Goal: Transaction & Acquisition: Purchase product/service

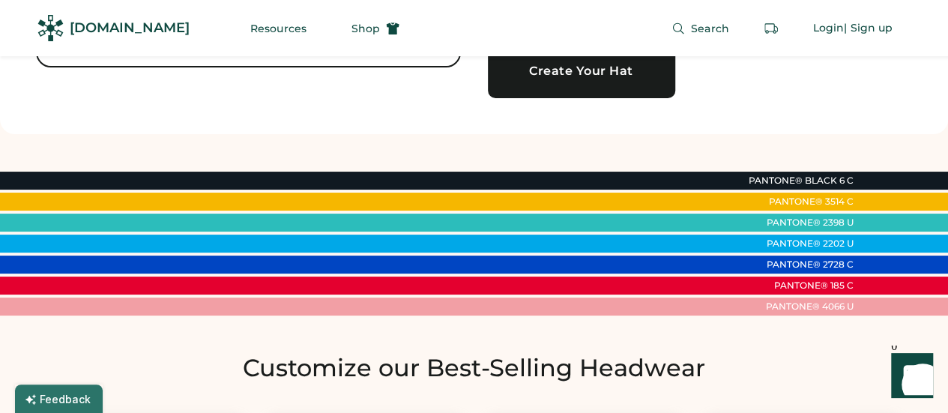
scroll to position [225, 0]
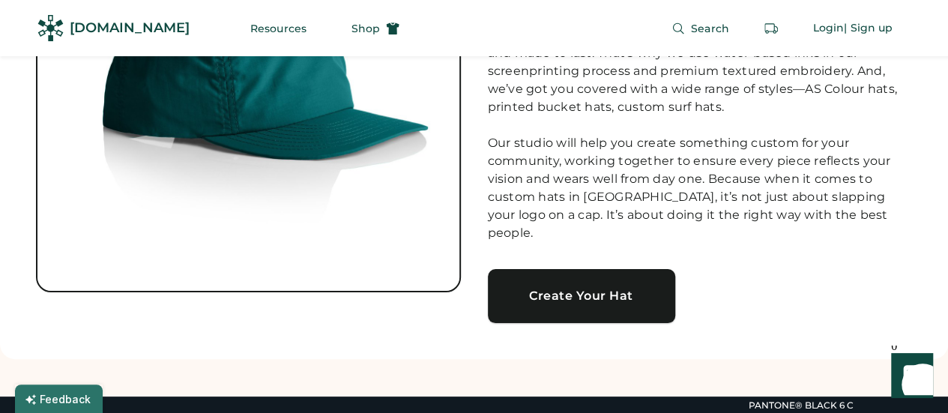
click at [566, 290] on div "Create Your Hat" at bounding box center [581, 296] width 151 height 12
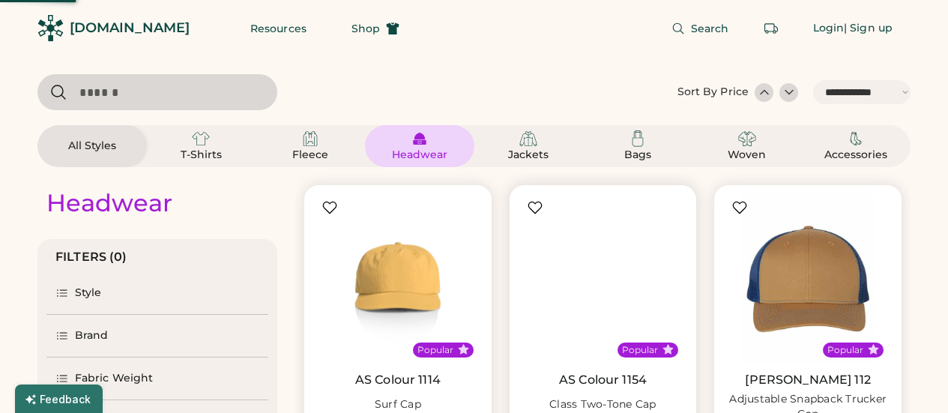
select select "*****"
select select "*"
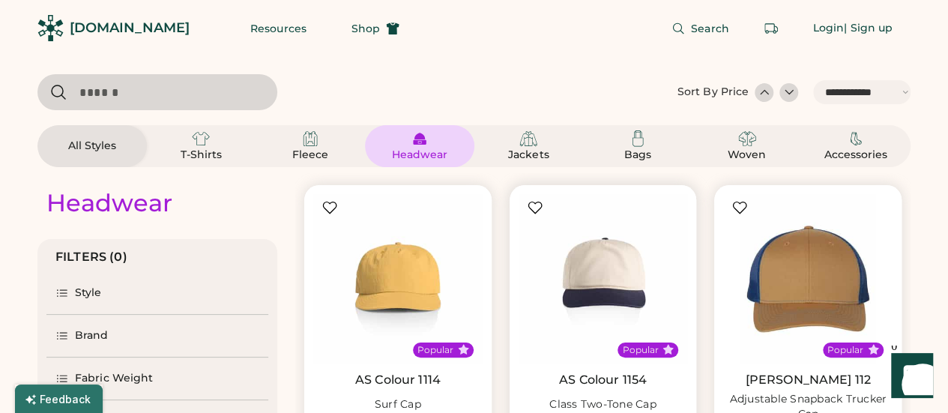
scroll to position [150, 0]
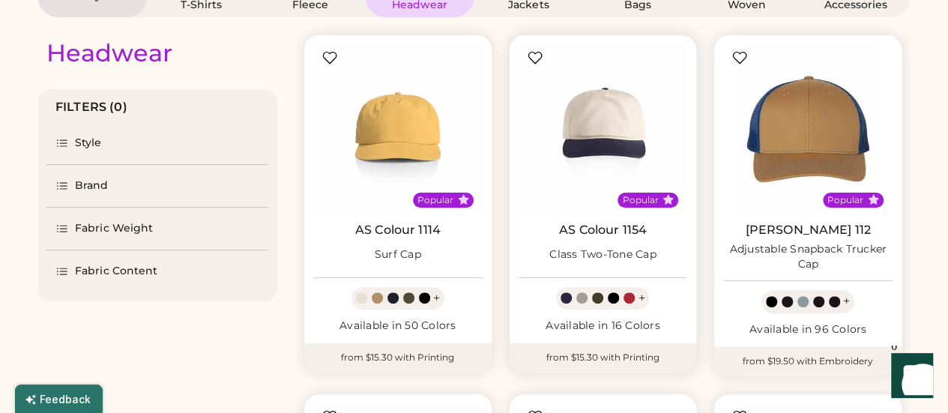
select select "*****"
select select "*"
click at [407, 226] on link "AS Colour 1114" at bounding box center [397, 230] width 85 height 15
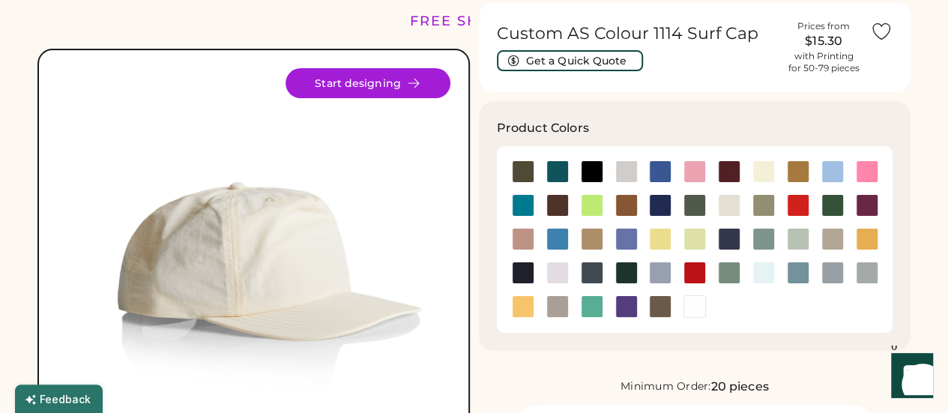
scroll to position [75, 0]
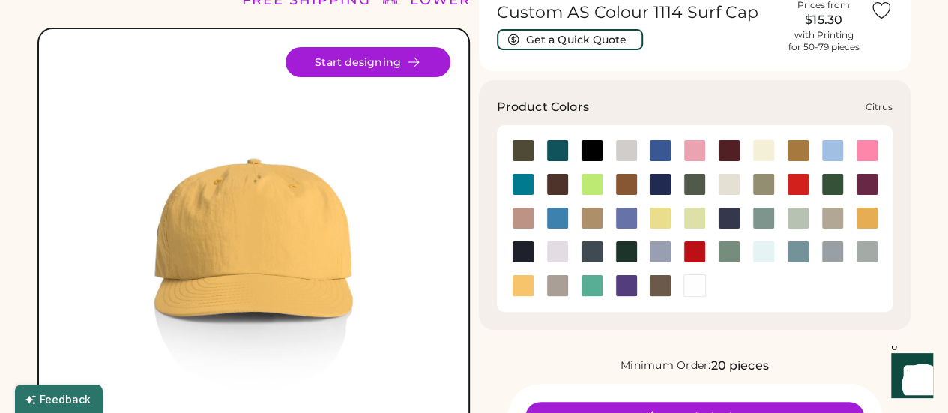
click at [586, 184] on div at bounding box center [592, 184] width 22 height 22
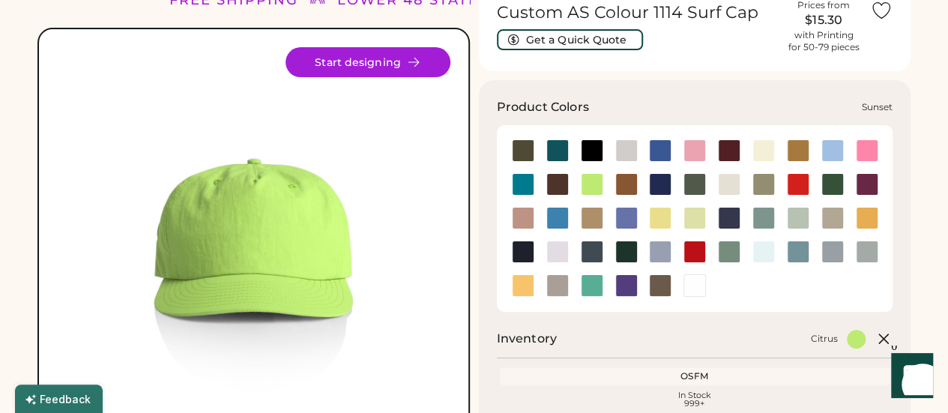
click at [518, 282] on div at bounding box center [523, 285] width 22 height 22
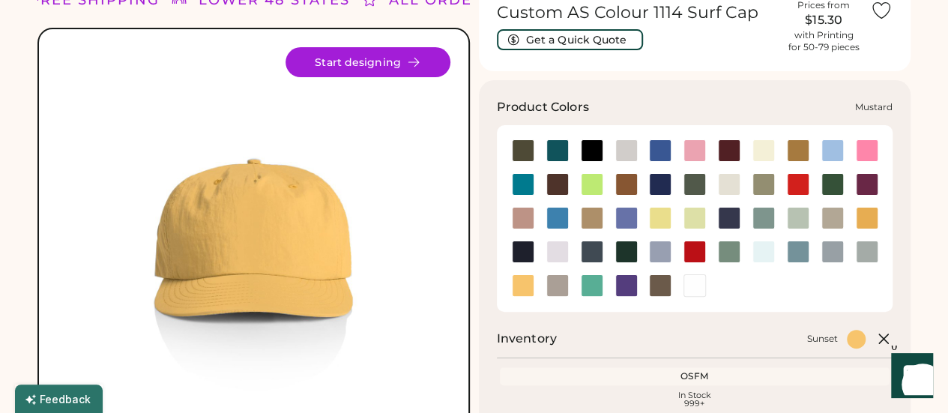
click at [868, 216] on div at bounding box center [867, 218] width 22 height 22
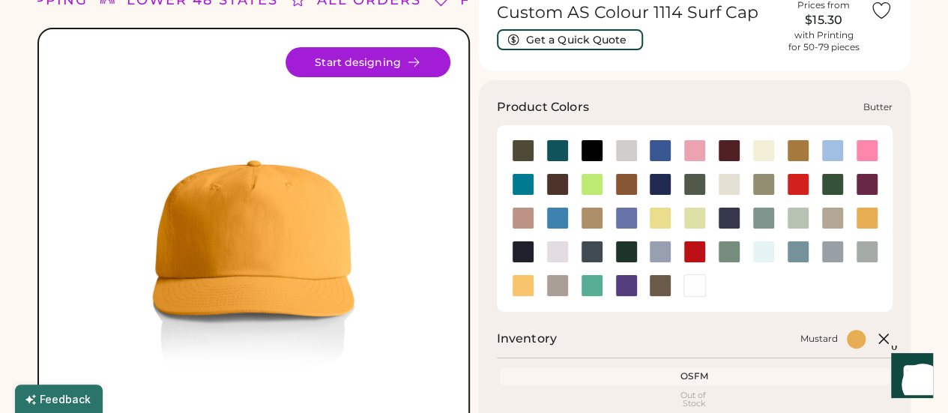
click at [764, 158] on div at bounding box center [763, 150] width 22 height 22
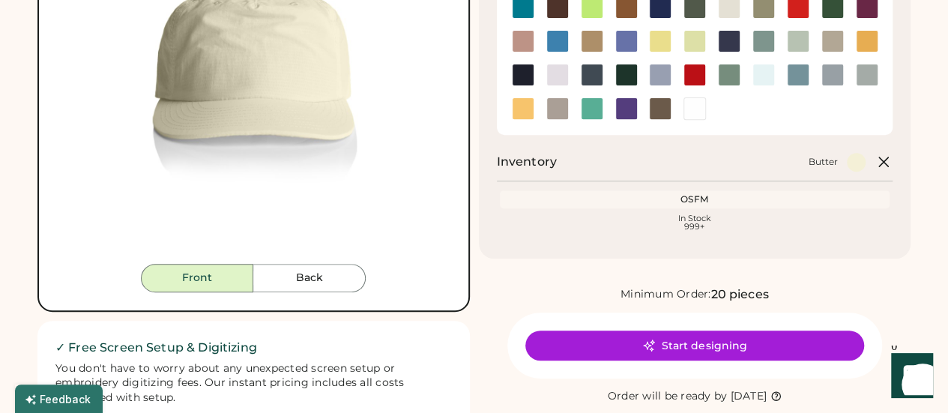
scroll to position [300, 0]
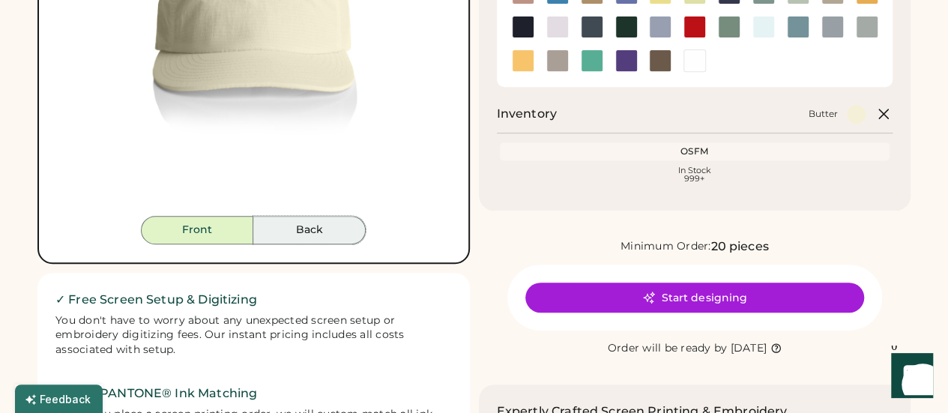
click at [343, 226] on button "Back" at bounding box center [309, 230] width 112 height 28
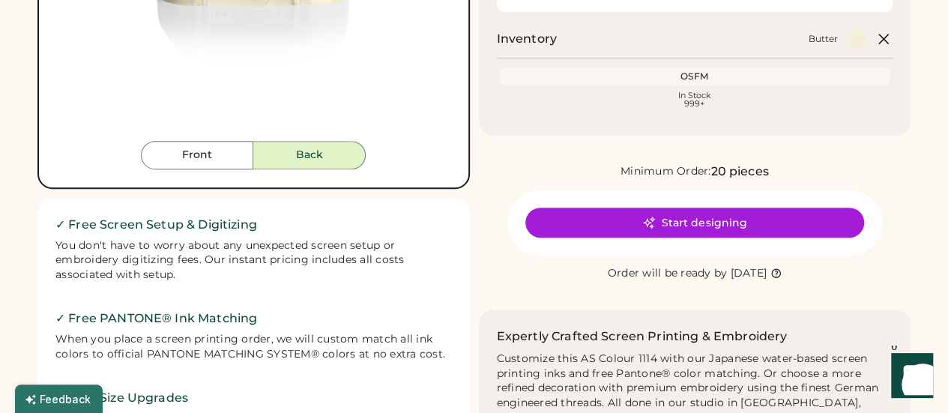
scroll to position [0, 0]
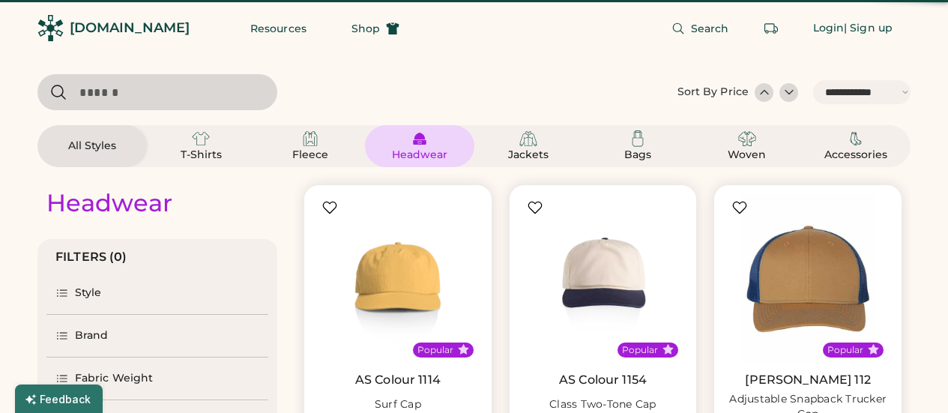
select select "*****"
select select "*"
